Goal: Information Seeking & Learning: Learn about a topic

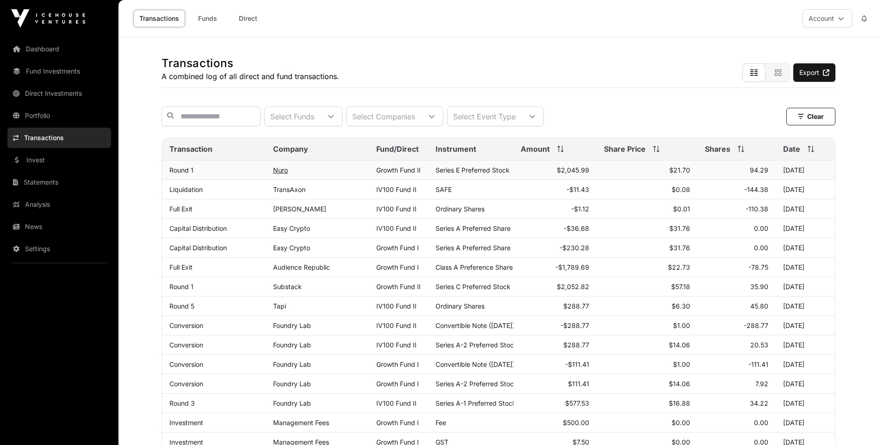
click at [282, 174] on link "Nuro" at bounding box center [280, 170] width 15 height 8
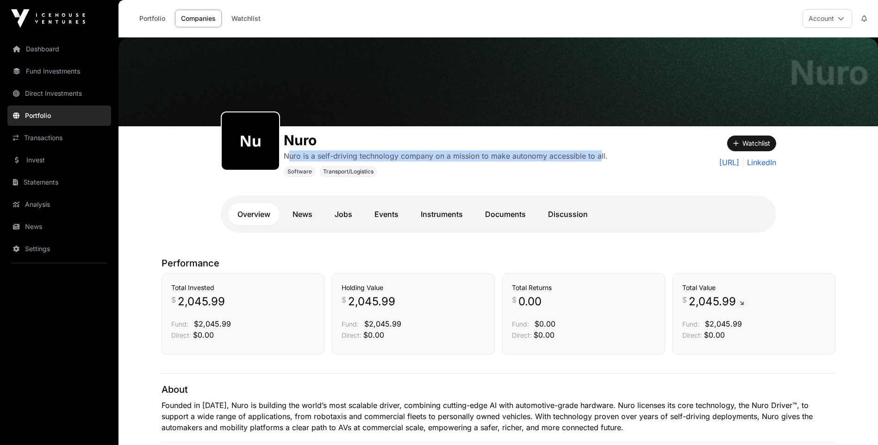
drag, startPoint x: 287, startPoint y: 155, endPoint x: 600, endPoint y: 156, distance: 312.3
click at [600, 156] on p "Nuro is a self-driving technology company on a mission to make autonomy accessi…" at bounding box center [446, 155] width 324 height 11
drag, startPoint x: 607, startPoint y: 156, endPoint x: 291, endPoint y: 156, distance: 316.4
click at [291, 156] on div "[PERSON_NAME] is a self-driving technology company on a mission to make autonom…" at bounding box center [429, 151] width 416 height 51
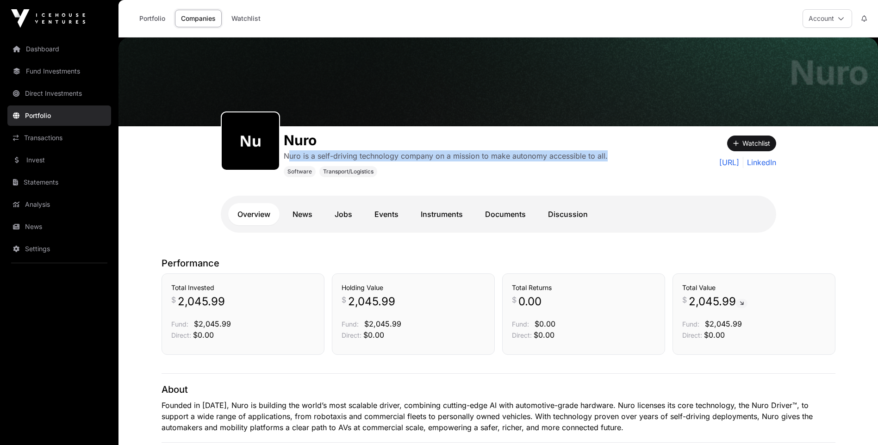
scroll to position [185, 0]
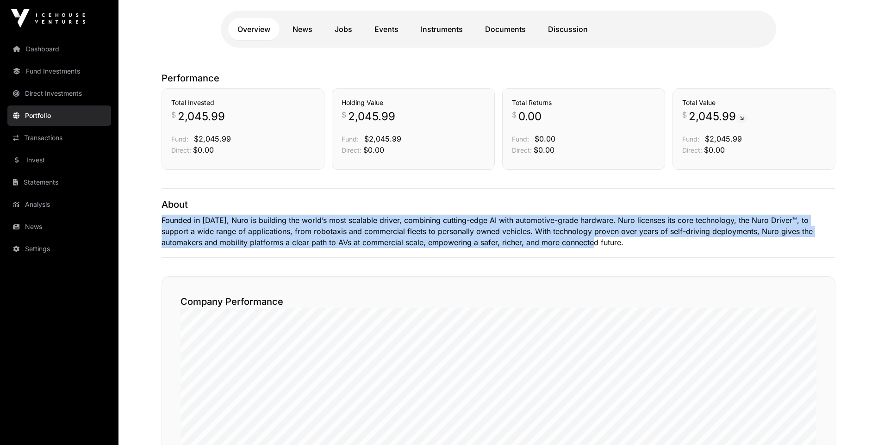
drag, startPoint x: 183, startPoint y: 221, endPoint x: 540, endPoint y: 244, distance: 358.3
click at [541, 244] on p "Founded in [DATE], Nuro is building the world’s most scalable driver, combining…" at bounding box center [498, 231] width 674 height 33
drag, startPoint x: 560, startPoint y: 244, endPoint x: 164, endPoint y: 225, distance: 396.5
click at [164, 225] on p "Founded in [DATE], Nuro is building the world’s most scalable driver, combining…" at bounding box center [498, 231] width 674 height 33
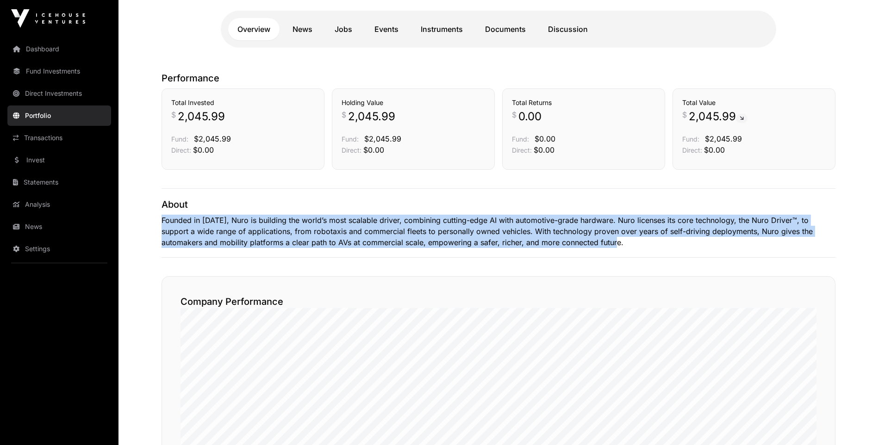
drag, startPoint x: 164, startPoint y: 225, endPoint x: 582, endPoint y: 241, distance: 418.1
click at [582, 241] on p "Founded in [DATE], Nuro is building the world’s most scalable driver, combining…" at bounding box center [498, 231] width 674 height 33
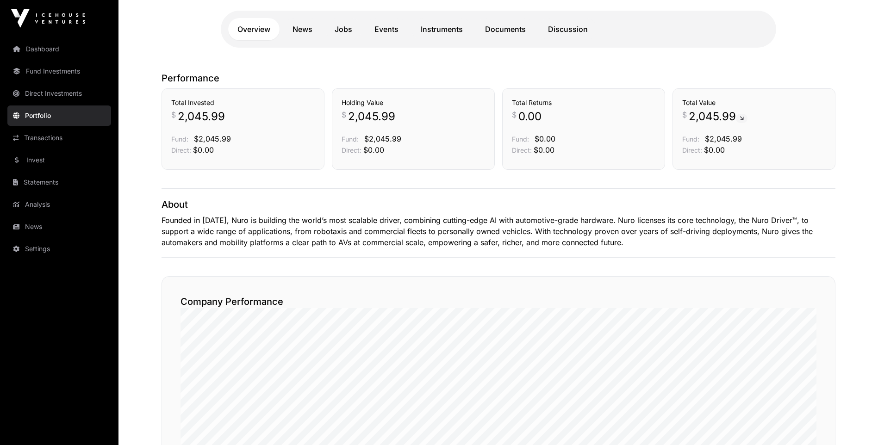
drag, startPoint x: 582, startPoint y: 241, endPoint x: 153, endPoint y: 220, distance: 429.8
drag, startPoint x: 153, startPoint y: 220, endPoint x: 604, endPoint y: 243, distance: 451.2
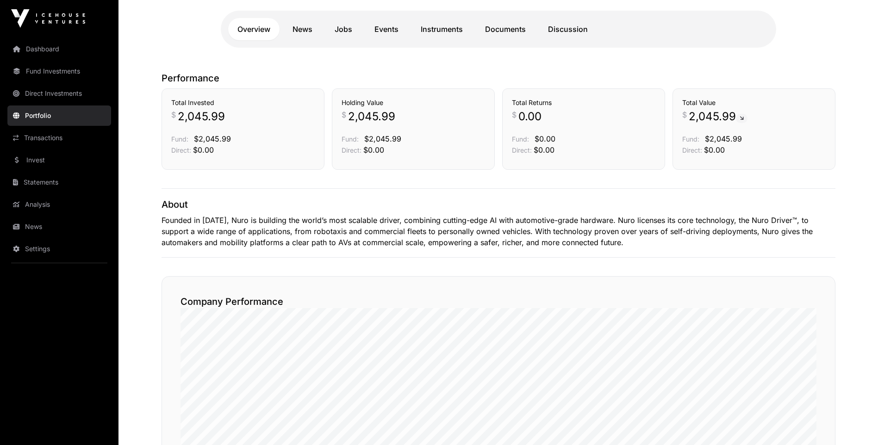
click at [604, 243] on p "Founded in [DATE], Nuro is building the world’s most scalable driver, combining…" at bounding box center [498, 231] width 674 height 33
drag, startPoint x: 604, startPoint y: 243, endPoint x: 167, endPoint y: 217, distance: 437.9
click at [167, 217] on p "Founded in [DATE], Nuro is building the world’s most scalable driver, combining…" at bounding box center [498, 231] width 674 height 33
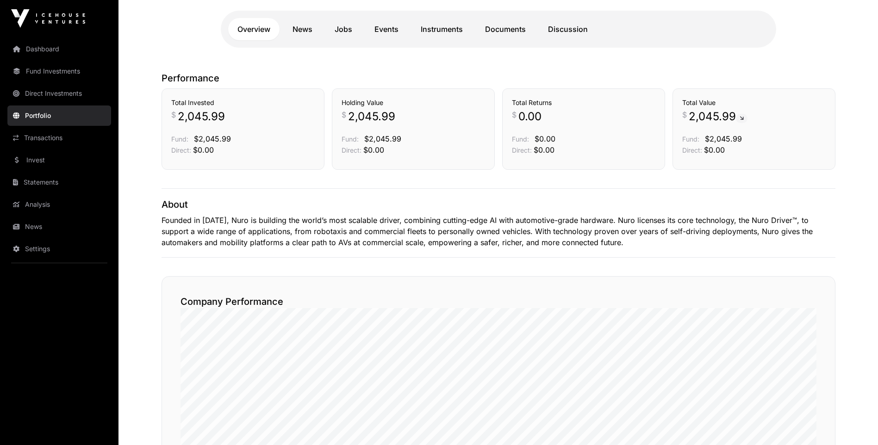
drag, startPoint x: 157, startPoint y: 216, endPoint x: 162, endPoint y: 214, distance: 5.3
click at [163, 216] on p "Founded in [DATE], Nuro is building the world’s most scalable driver, combining…" at bounding box center [498, 231] width 674 height 33
click at [161, 223] on p "Founded in [DATE], Nuro is building the world’s most scalable driver, combining…" at bounding box center [498, 231] width 674 height 33
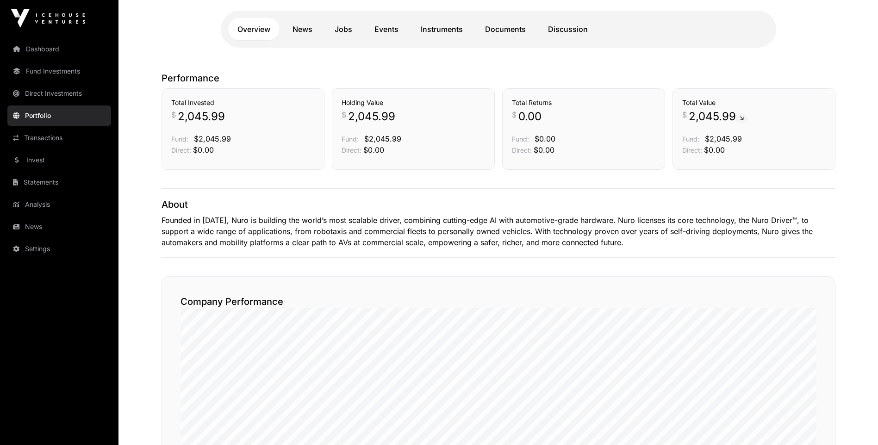
drag, startPoint x: 161, startPoint y: 223, endPoint x: 569, endPoint y: 237, distance: 408.3
click at [569, 237] on p "Founded in [DATE], Nuro is building the world’s most scalable driver, combining…" at bounding box center [498, 231] width 674 height 33
click at [567, 240] on p "Founded in [DATE], Nuro is building the world’s most scalable driver, combining…" at bounding box center [498, 231] width 674 height 33
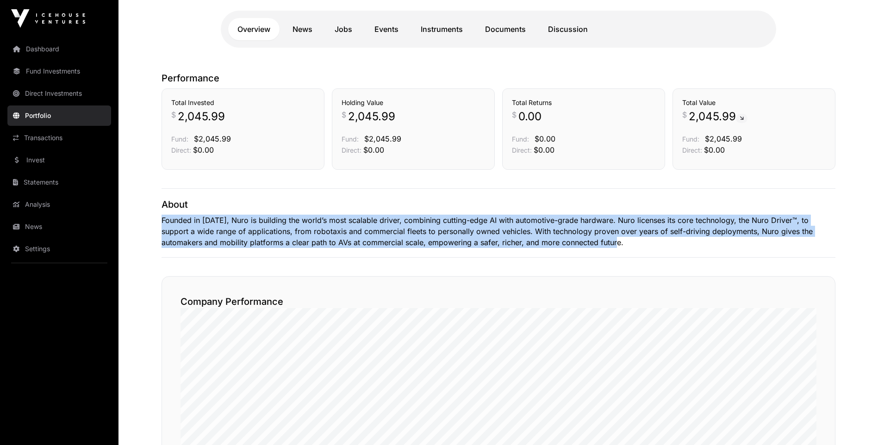
drag, startPoint x: 564, startPoint y: 246, endPoint x: 122, endPoint y: 220, distance: 442.5
click at [122, 220] on main "[PERSON_NAME] is a self-driving technology company on a mission to make autonom…" at bounding box center [497, 399] width 759 height 1094
click at [545, 241] on p "Founded in [DATE], Nuro is building the world’s most scalable driver, combining…" at bounding box center [498, 231] width 674 height 33
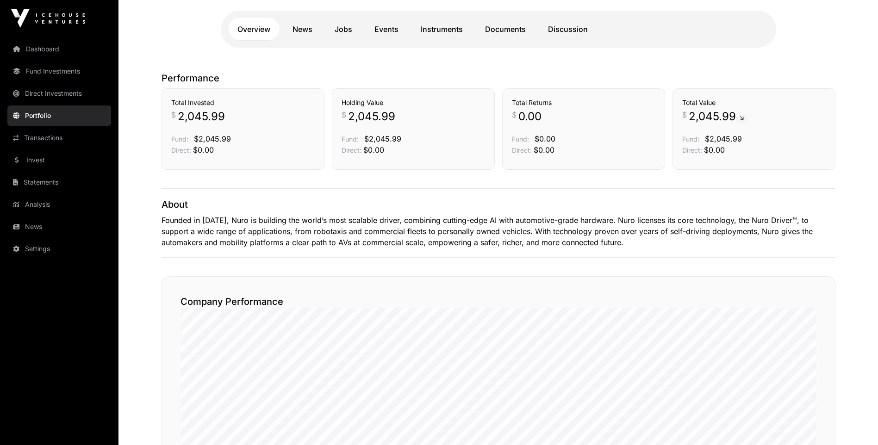
drag, startPoint x: 571, startPoint y: 254, endPoint x: 538, endPoint y: 235, distance: 38.6
click at [555, 255] on div "About Founded in [DATE], Nuro is building the world’s most scalable driver, com…" at bounding box center [498, 222] width 674 height 69
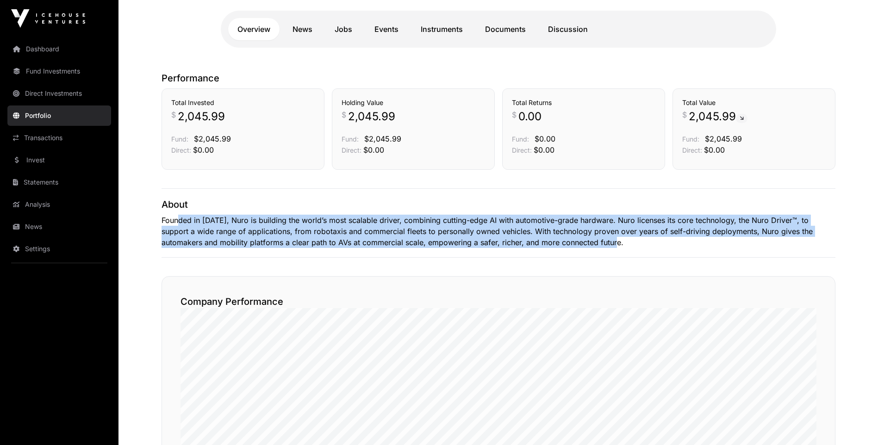
drag, startPoint x: 568, startPoint y: 240, endPoint x: 180, endPoint y: 224, distance: 388.0
click at [180, 224] on p "Founded in [DATE], Nuro is building the world’s most scalable driver, combining…" at bounding box center [498, 231] width 674 height 33
click at [167, 247] on p "Founded in [DATE], Nuro is building the world’s most scalable driver, combining…" at bounding box center [498, 231] width 674 height 33
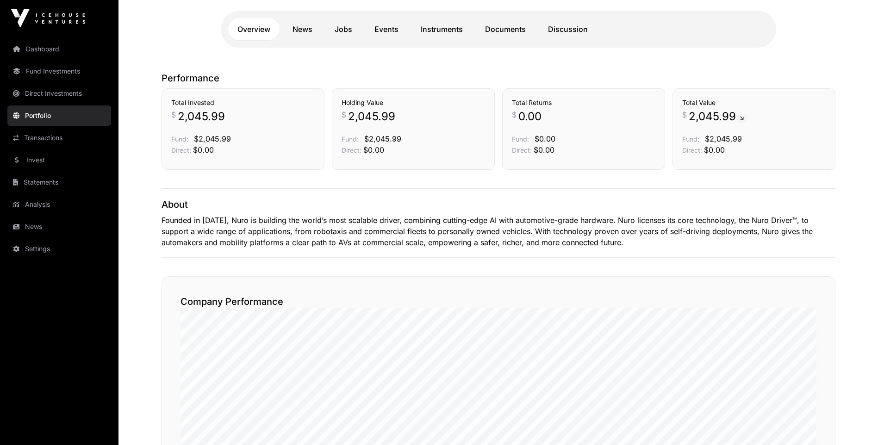
drag, startPoint x: 179, startPoint y: 231, endPoint x: 166, endPoint y: 222, distance: 16.3
click at [177, 230] on p "Founded in [DATE], Nuro is building the world’s most scalable driver, combining…" at bounding box center [498, 231] width 674 height 33
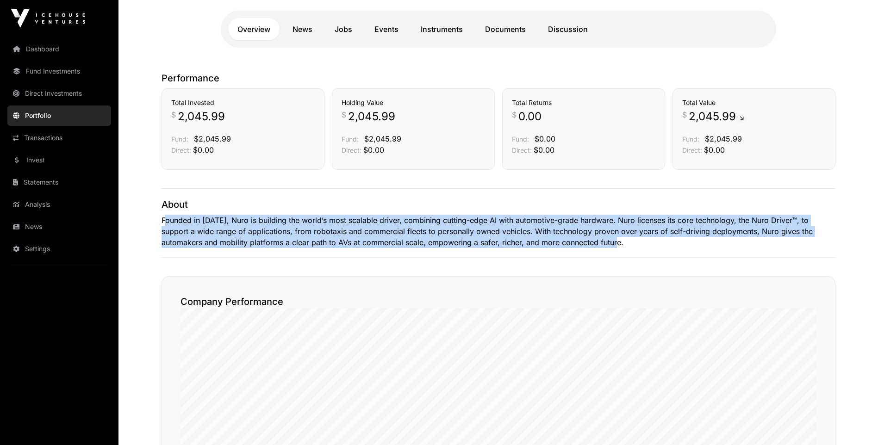
drag, startPoint x: 166, startPoint y: 222, endPoint x: 596, endPoint y: 239, distance: 430.1
click at [596, 239] on p "Founded in [DATE], Nuro is building the world’s most scalable driver, combining…" at bounding box center [498, 231] width 674 height 33
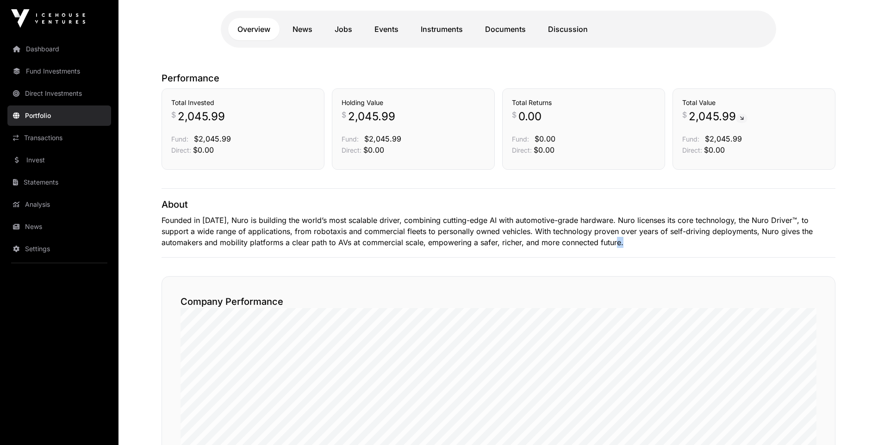
drag, startPoint x: 596, startPoint y: 239, endPoint x: 580, endPoint y: 241, distance: 16.3
click at [593, 239] on p "Founded in [DATE], Nuro is building the world’s most scalable driver, combining…" at bounding box center [498, 231] width 674 height 33
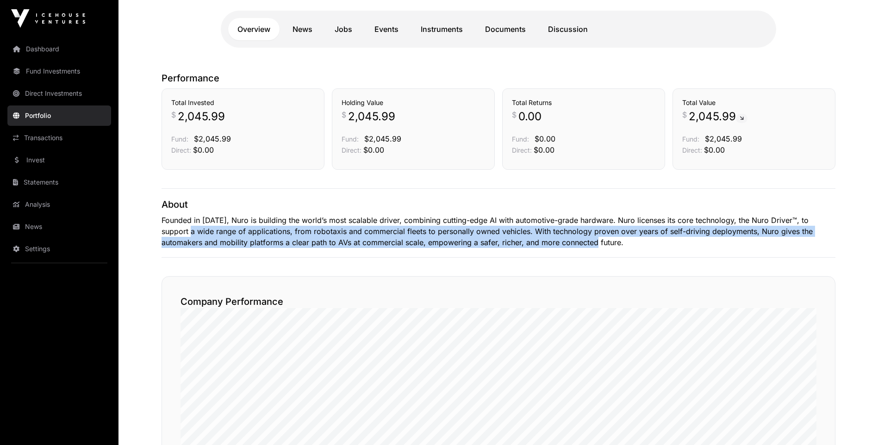
drag, startPoint x: 148, startPoint y: 226, endPoint x: 544, endPoint y: 247, distance: 396.5
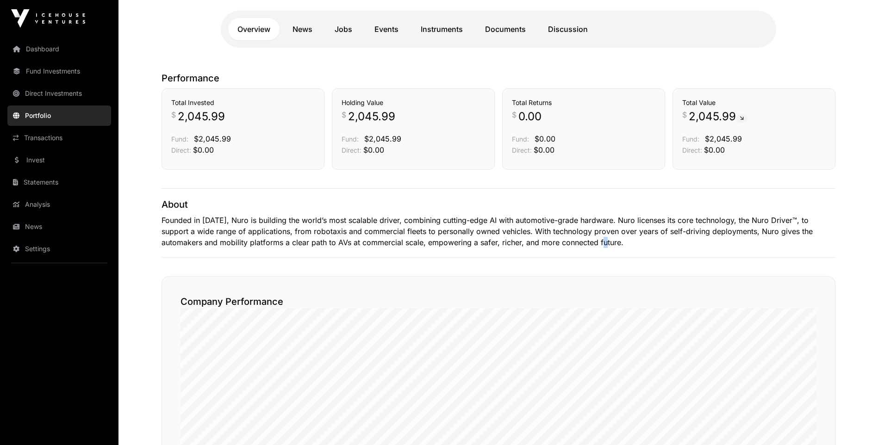
drag, startPoint x: 544, startPoint y: 247, endPoint x: 551, endPoint y: 247, distance: 6.5
click at [551, 247] on p "Founded in [DATE], Nuro is building the world’s most scalable driver, combining…" at bounding box center [498, 231] width 674 height 33
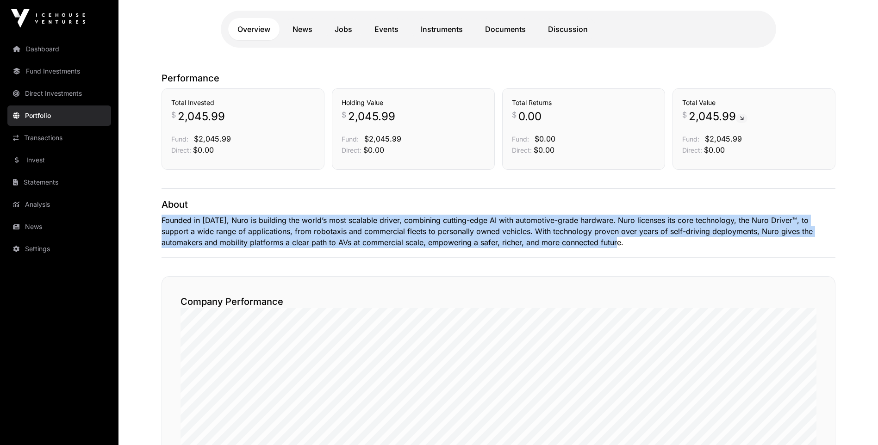
drag, startPoint x: 551, startPoint y: 247, endPoint x: 143, endPoint y: 220, distance: 408.4
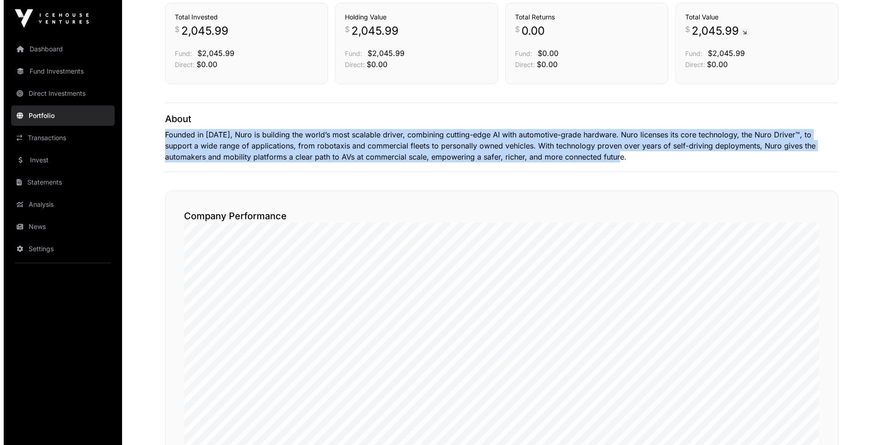
scroll to position [0, 0]
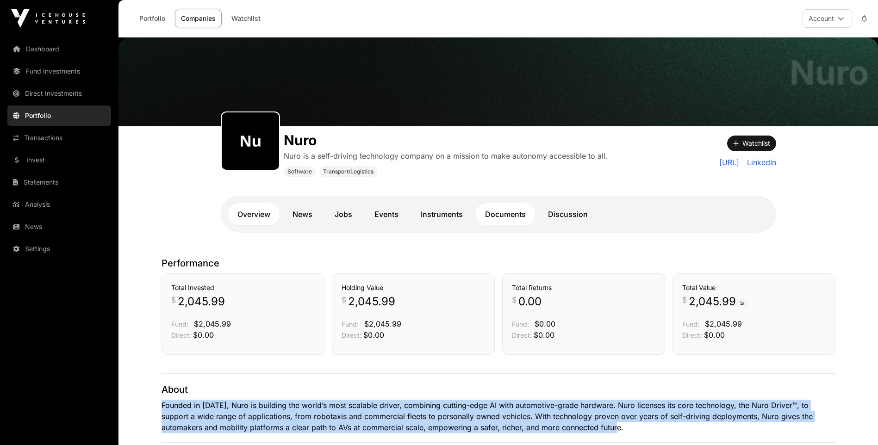
click at [506, 212] on link "Documents" at bounding box center [505, 214] width 59 height 22
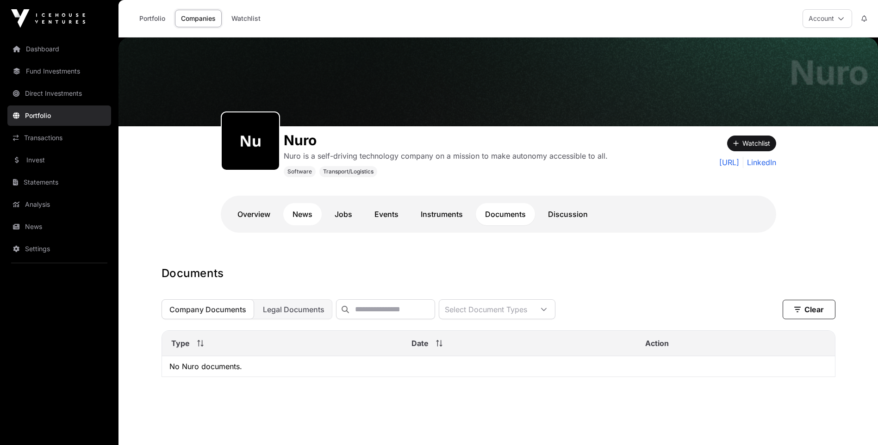
click at [303, 215] on link "News" at bounding box center [302, 214] width 38 height 22
